Goal: Transaction & Acquisition: Download file/media

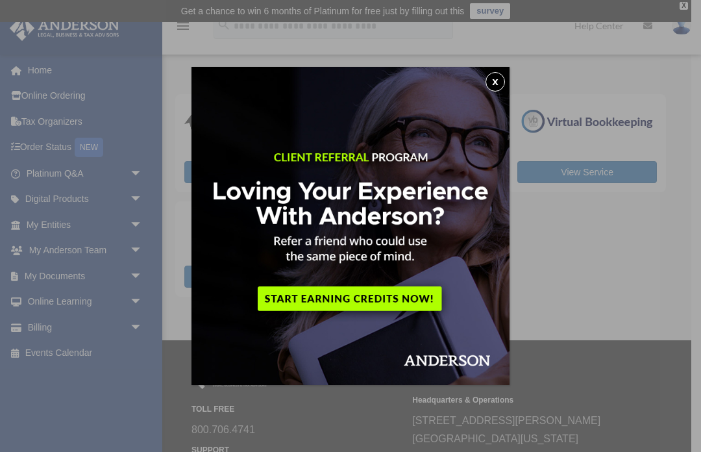
click at [492, 84] on button "x" at bounding box center [494, 81] width 19 height 19
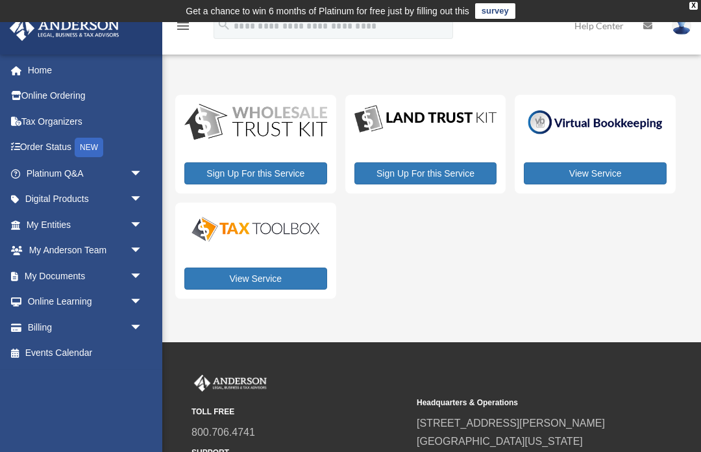
click at [139, 272] on span "arrow_drop_down" at bounding box center [143, 276] width 26 height 27
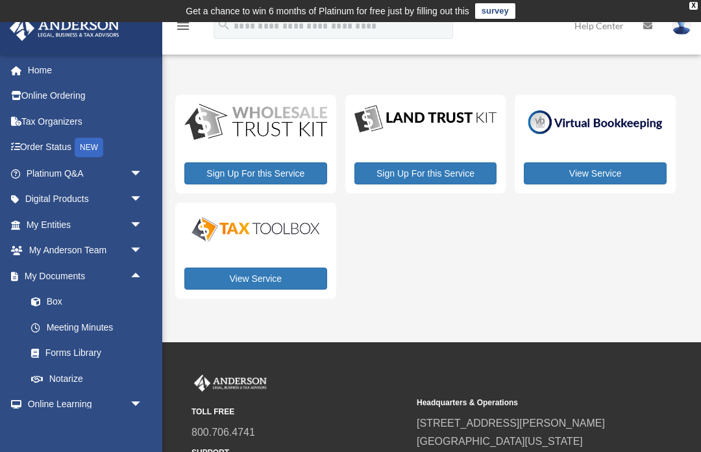
click at [54, 303] on link "Box" at bounding box center [90, 302] width 144 height 26
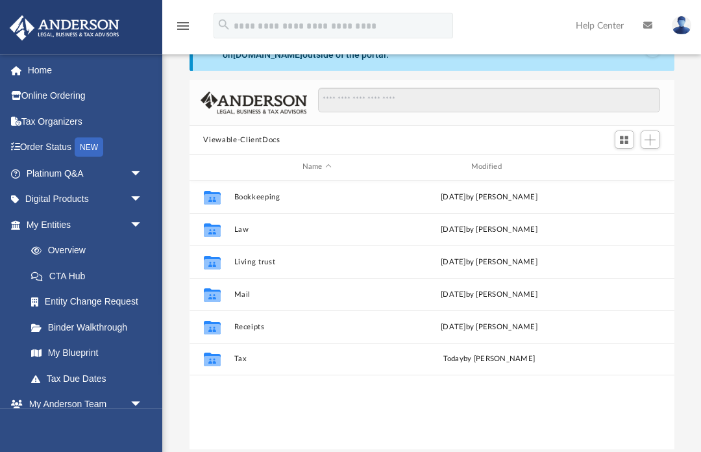
scroll to position [66, 0]
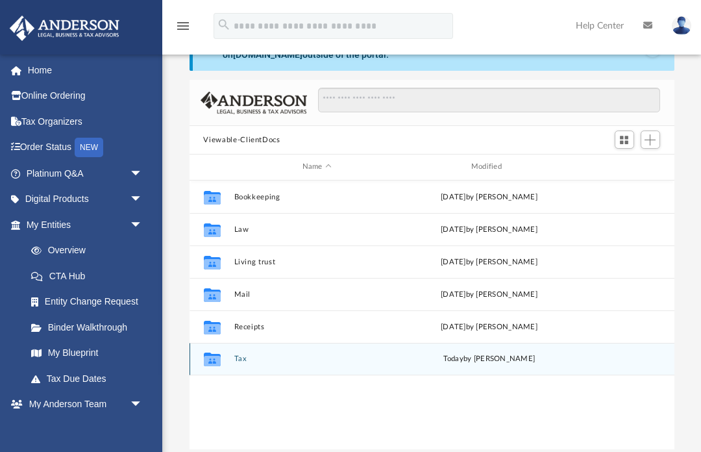
click at [227, 348] on div "Collaborated Folder" at bounding box center [211, 358] width 32 height 21
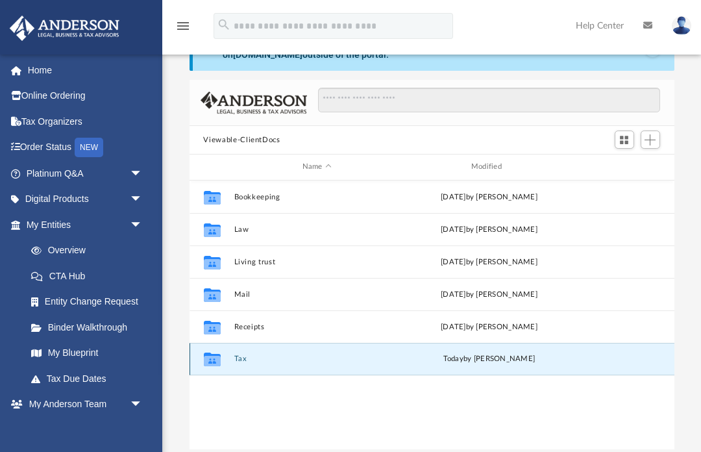
click at [248, 360] on button "Tax" at bounding box center [317, 358] width 166 height 8
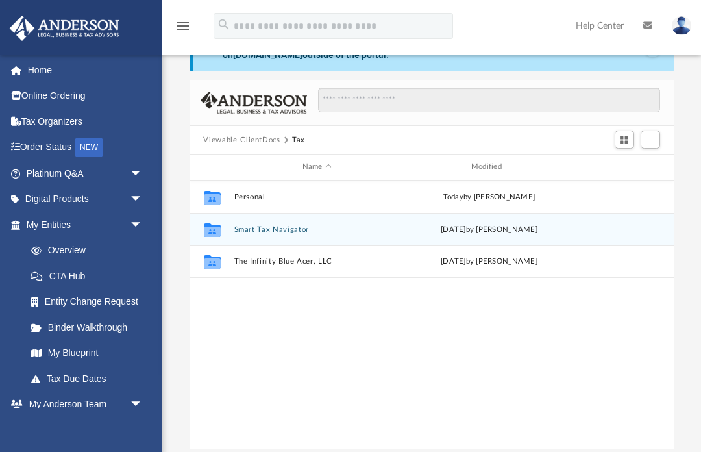
click at [250, 228] on button "Smart Tax Navigator" at bounding box center [317, 229] width 166 height 8
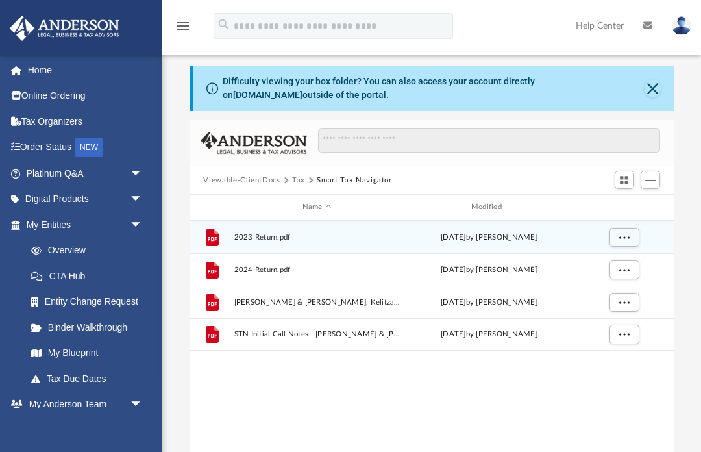
scroll to position [0, 0]
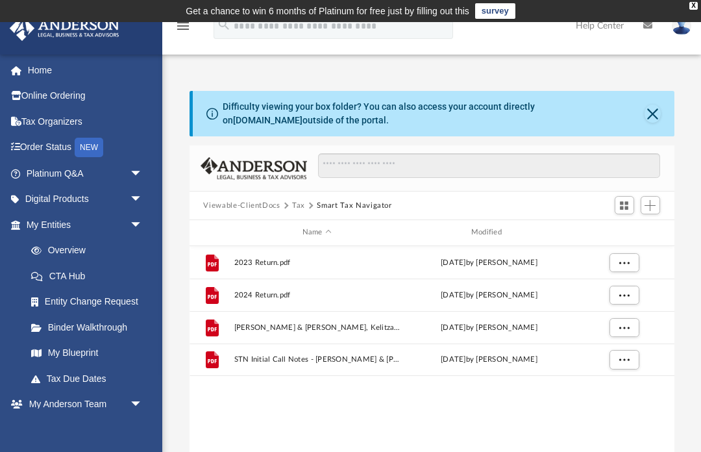
click at [297, 208] on button "Tax" at bounding box center [298, 206] width 13 height 12
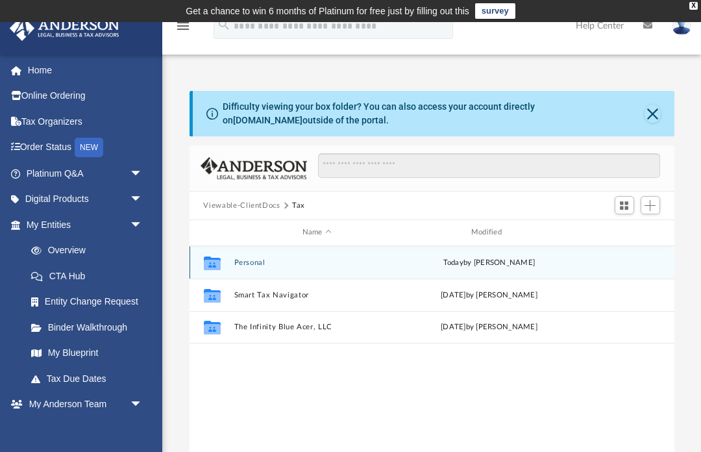
click at [234, 264] on button "Personal" at bounding box center [317, 262] width 166 height 8
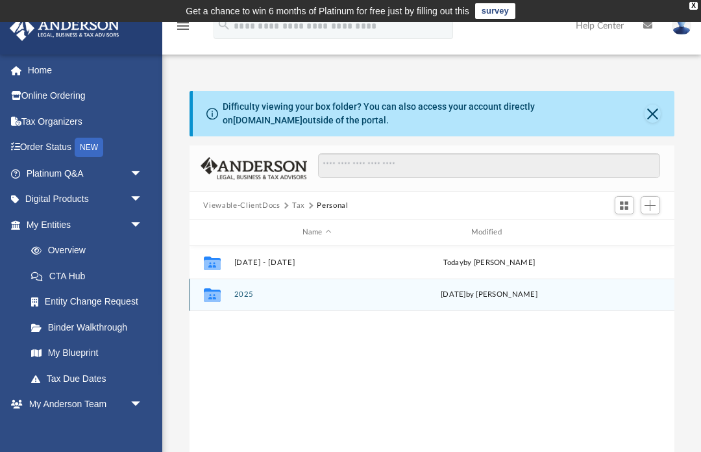
click at [227, 292] on div "Collaborated Folder" at bounding box center [211, 294] width 32 height 21
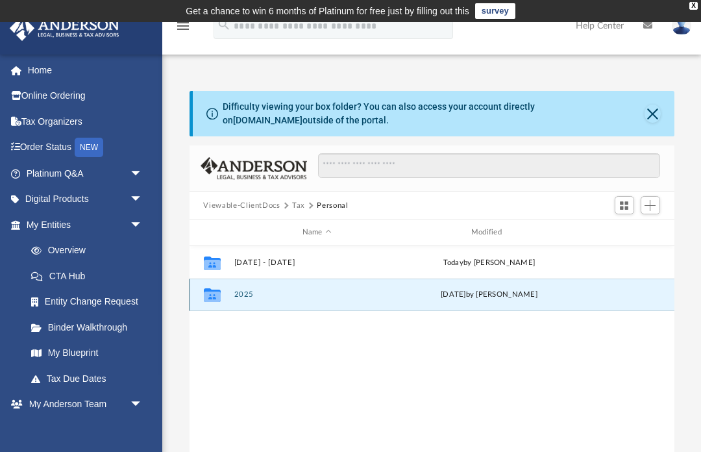
click at [235, 293] on button "2025" at bounding box center [317, 294] width 166 height 8
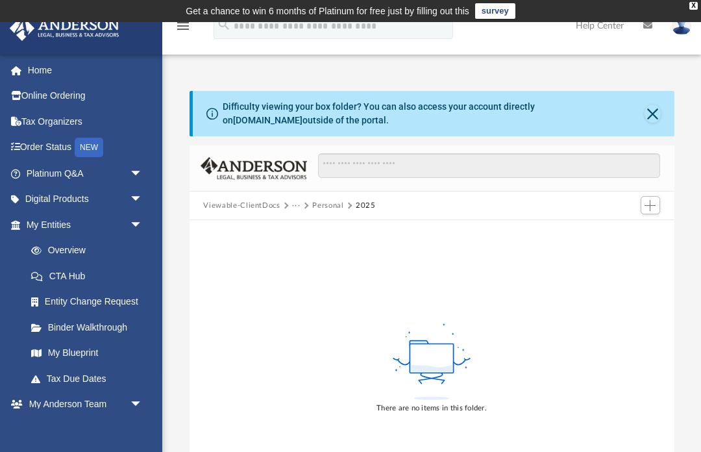
click at [245, 209] on button "Viewable-ClientDocs" at bounding box center [241, 206] width 77 height 12
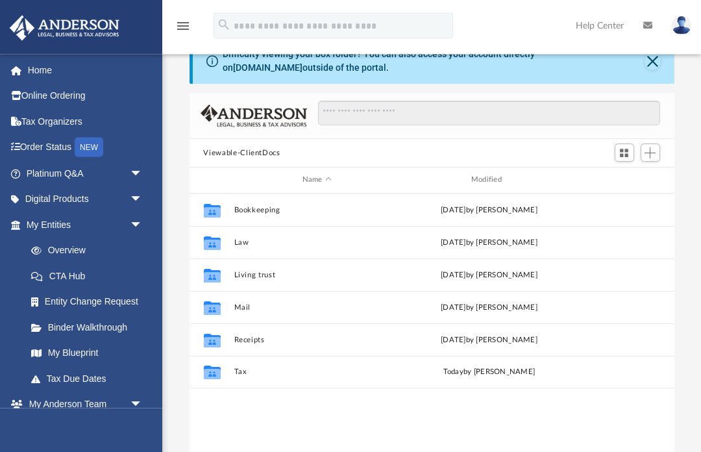
scroll to position [54, 0]
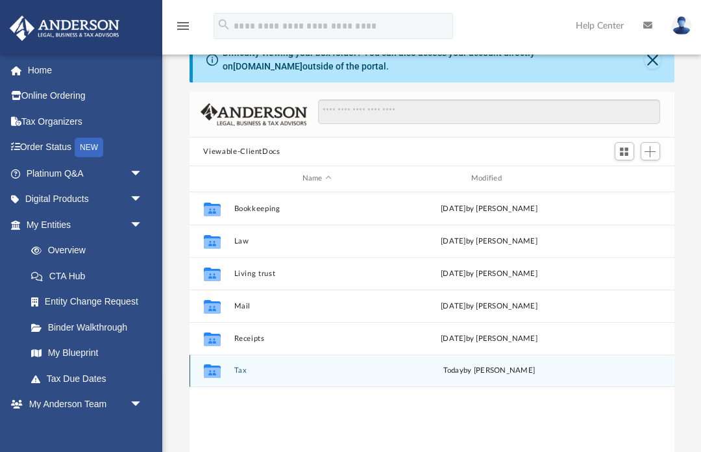
click at [234, 370] on button "Tax" at bounding box center [317, 370] width 166 height 8
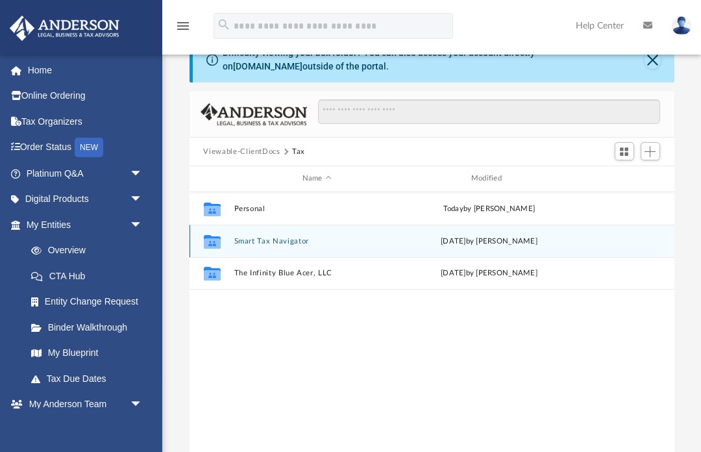
click at [250, 243] on button "Smart Tax Navigator" at bounding box center [317, 241] width 166 height 8
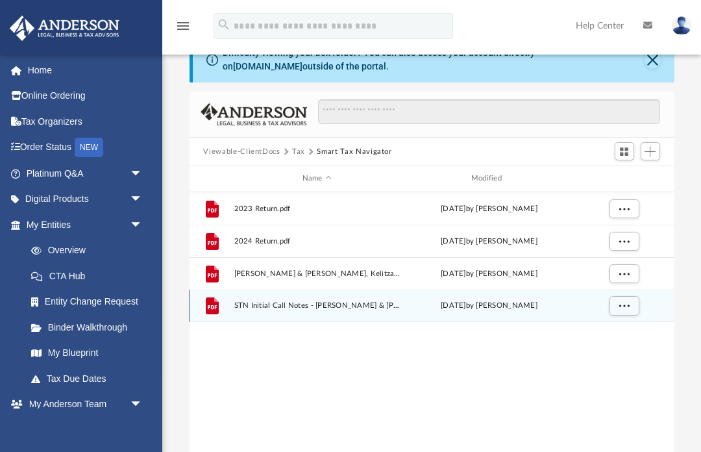
click at [236, 303] on span "STN Initial Call Notes - Barbosa-Nunez, Omar & Rivera Bravo, Kelitza - Stuck, B…" at bounding box center [317, 305] width 166 height 8
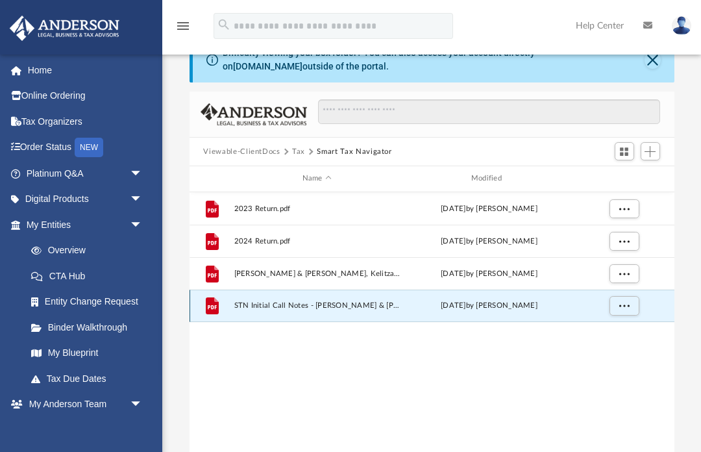
click at [256, 306] on span "STN Initial Call Notes - Barbosa-Nunez, Omar & Rivera Bravo, Kelitza - Stuck, B…" at bounding box center [317, 305] width 166 height 8
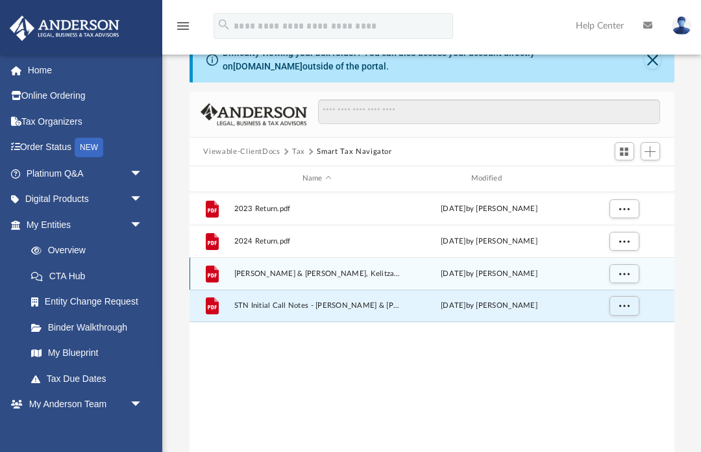
click at [211, 278] on icon "grid" at bounding box center [211, 273] width 13 height 17
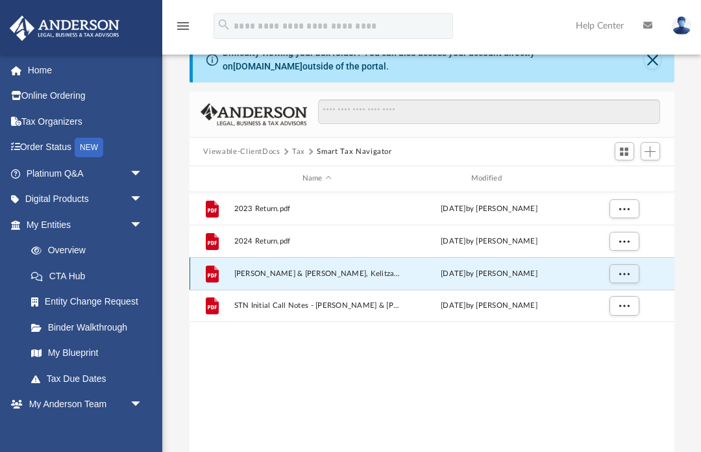
click at [251, 271] on span "Barbosa-Nunez, Omar & Rivera Bravo, Kelitza Tax Plan 2025-08-25.pdf" at bounding box center [317, 273] width 166 height 8
click at [239, 275] on span "Barbosa-Nunez, Omar & Rivera Bravo, Kelitza Tax Plan 2025-08-25.pdf" at bounding box center [317, 273] width 166 height 8
click at [622, 276] on span "More options" at bounding box center [623, 272] width 10 height 7
click at [610, 299] on li "Preview" at bounding box center [612, 299] width 38 height 14
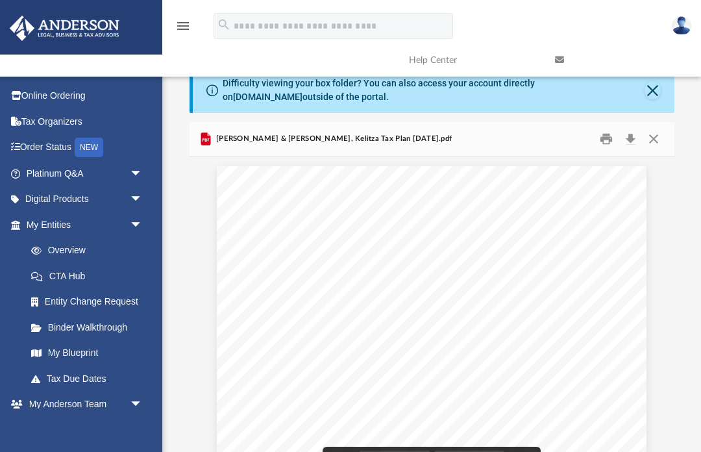
scroll to position [0, 0]
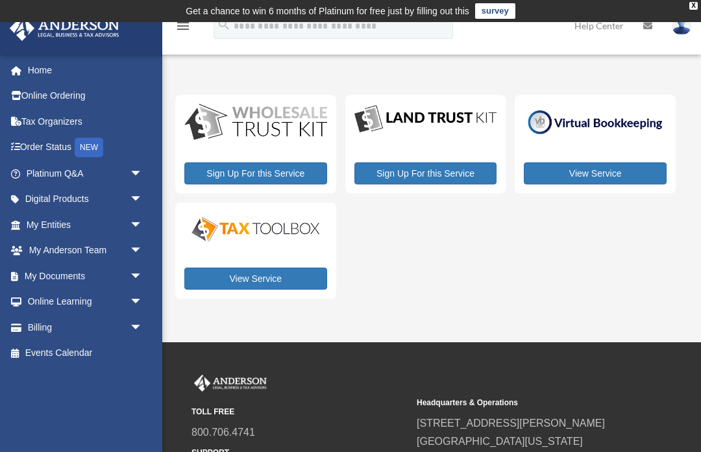
click at [43, 271] on link "My Documents arrow_drop_down" at bounding box center [85, 276] width 153 height 26
click at [137, 274] on span "arrow_drop_down" at bounding box center [143, 276] width 26 height 27
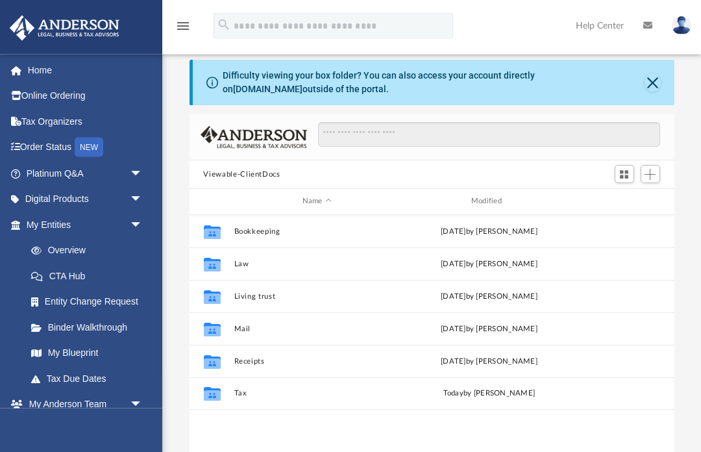
scroll to position [31, 0]
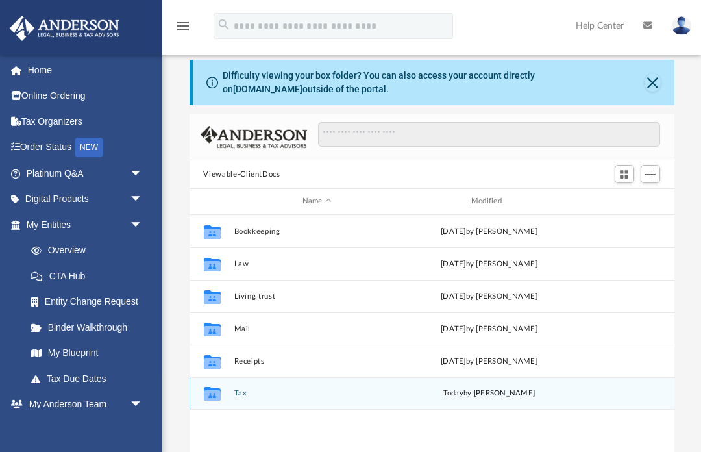
click at [226, 393] on div "Collaborated Folder" at bounding box center [211, 393] width 32 height 21
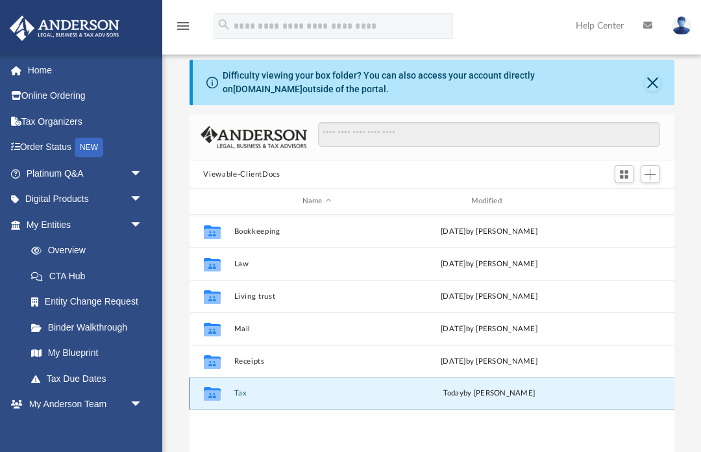
click at [235, 391] on button "Tax" at bounding box center [317, 393] width 166 height 8
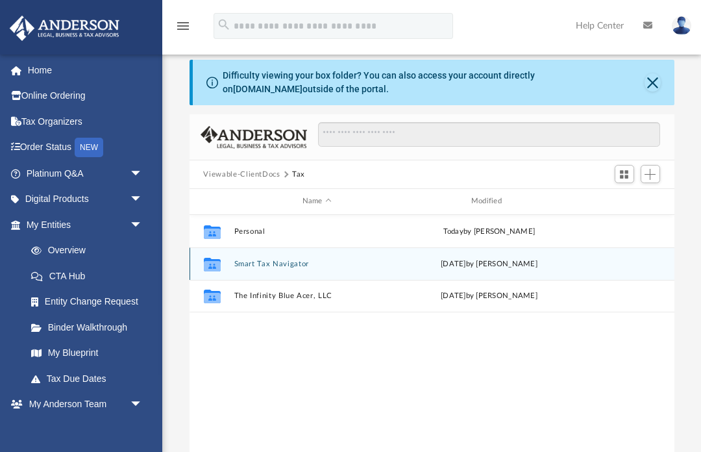
click at [239, 265] on button "Smart Tax Navigator" at bounding box center [317, 263] width 166 height 8
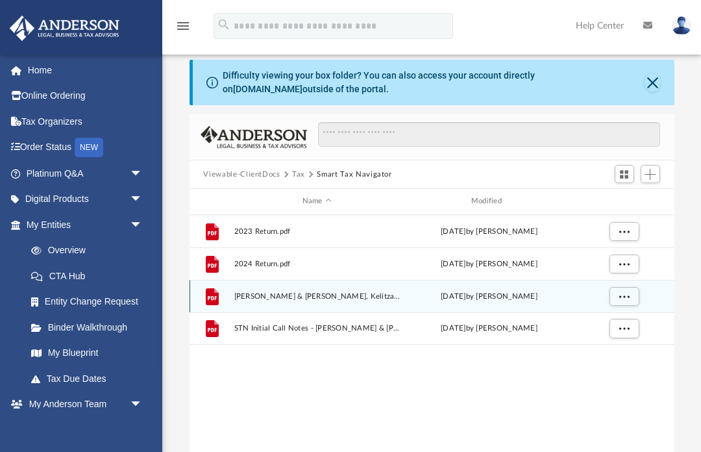
click at [248, 298] on span "Barbosa-Nunez, Omar & Rivera Bravo, Kelitza Tax Plan 2025-08-25.pdf" at bounding box center [317, 296] width 166 height 8
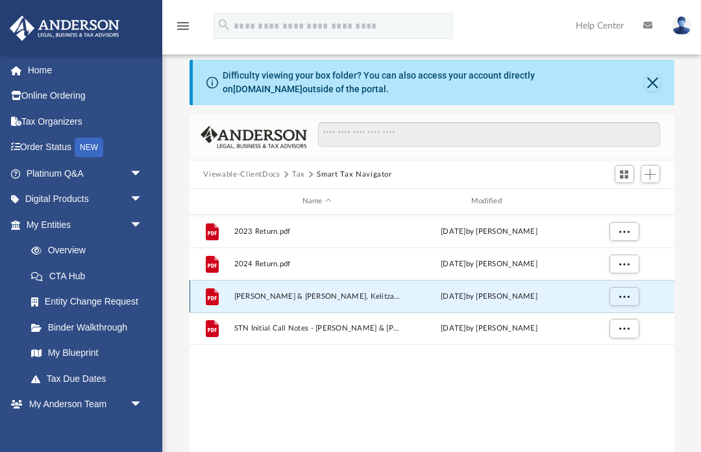
click at [626, 293] on span "More options" at bounding box center [623, 295] width 10 height 7
click at [621, 340] on li "Download" at bounding box center [612, 342] width 38 height 14
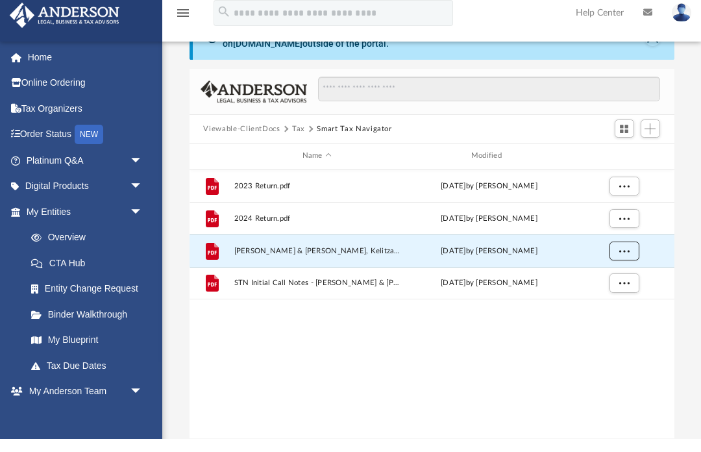
scroll to position [77, 0]
